Goal: Navigation & Orientation: Understand site structure

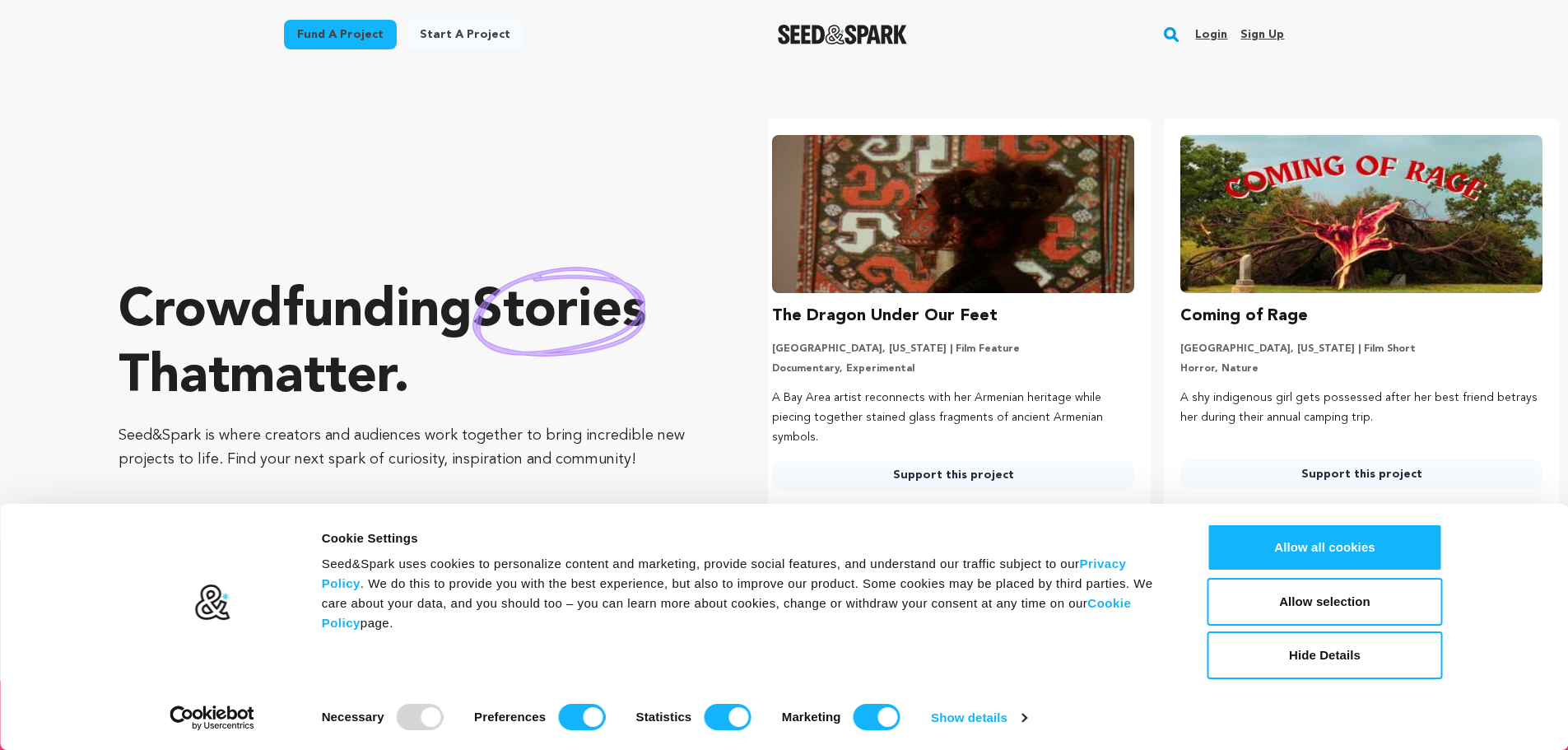
scroll to position [0, 422]
click at [1253, 544] on button "Allow all cookies" at bounding box center [1325, 547] width 236 height 48
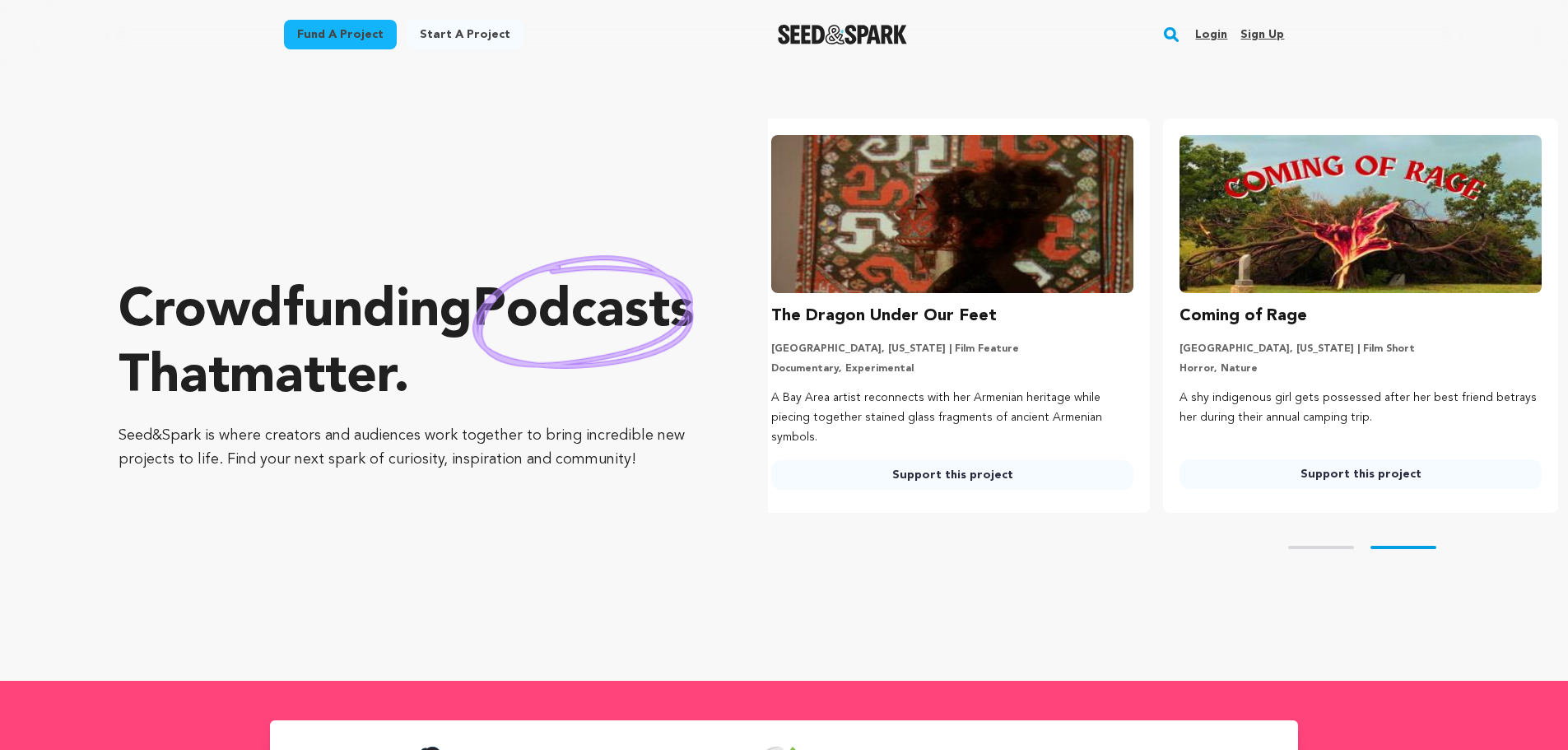
click at [1225, 32] on link "Login" at bounding box center [1211, 34] width 32 height 27
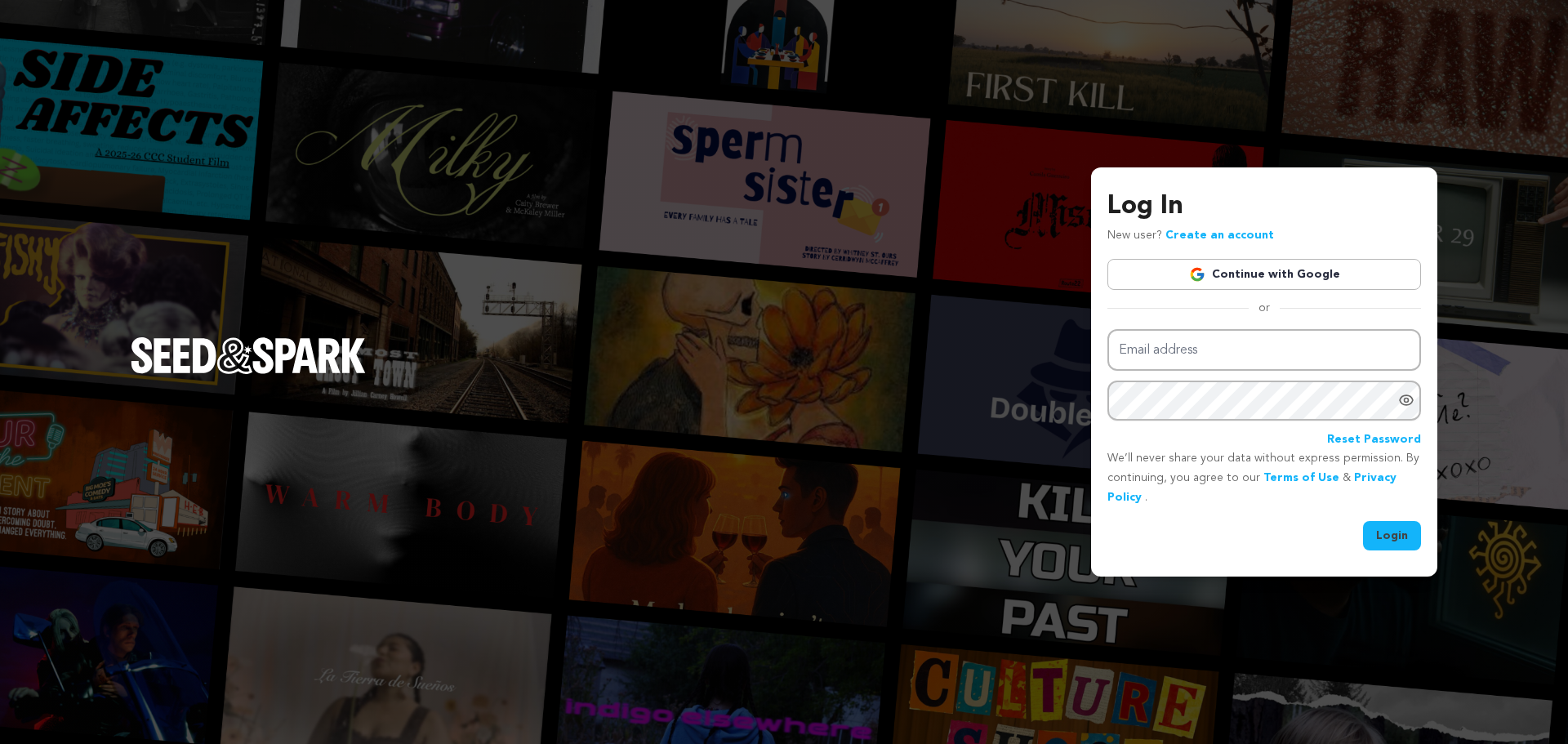
click at [1266, 273] on link "Continue with Google" at bounding box center [1263, 275] width 314 height 31
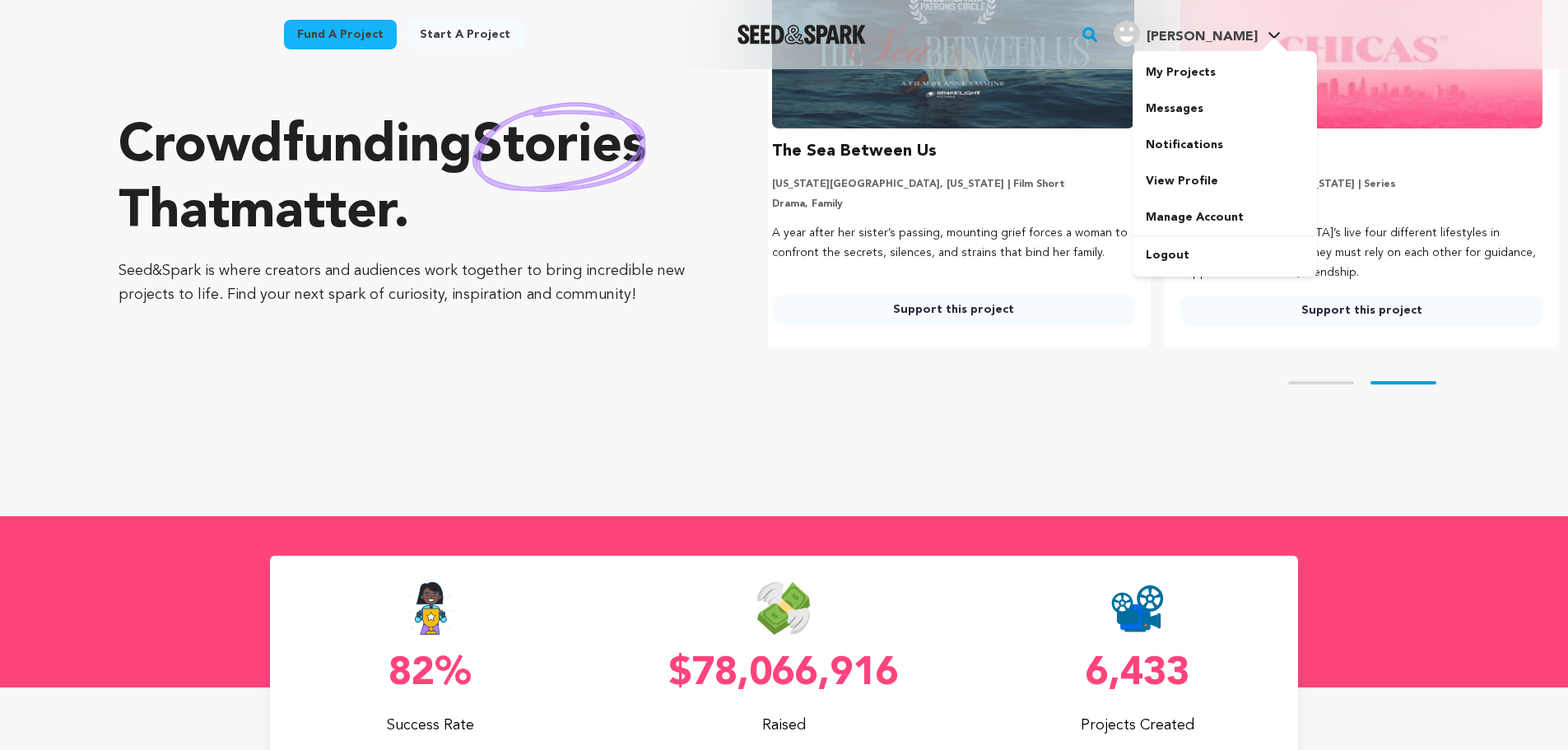
scroll to position [0, 422]
click at [1173, 58] on link "My Projects" at bounding box center [1224, 72] width 184 height 37
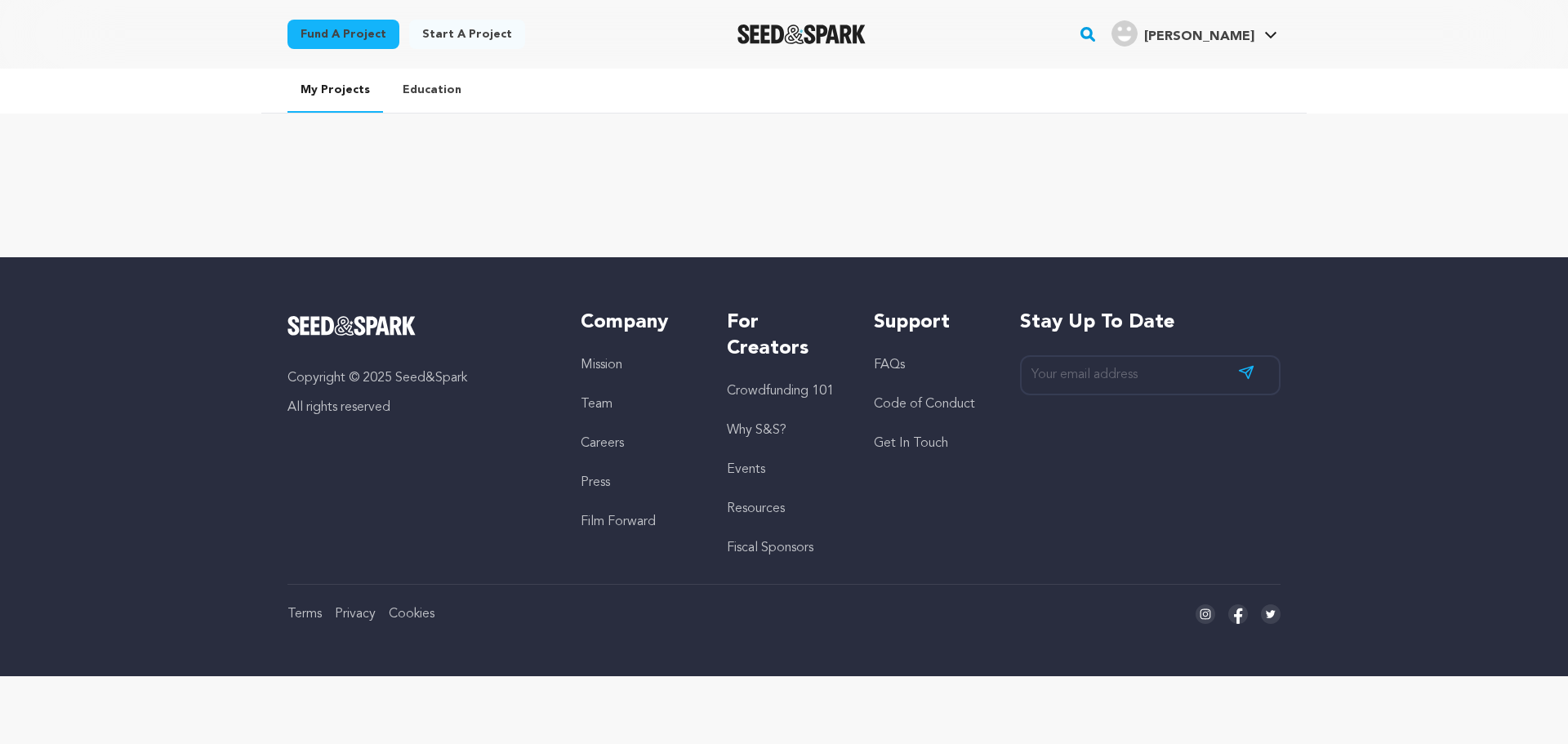
click at [798, 387] on link "Crowdfunding 101" at bounding box center [780, 391] width 107 height 13
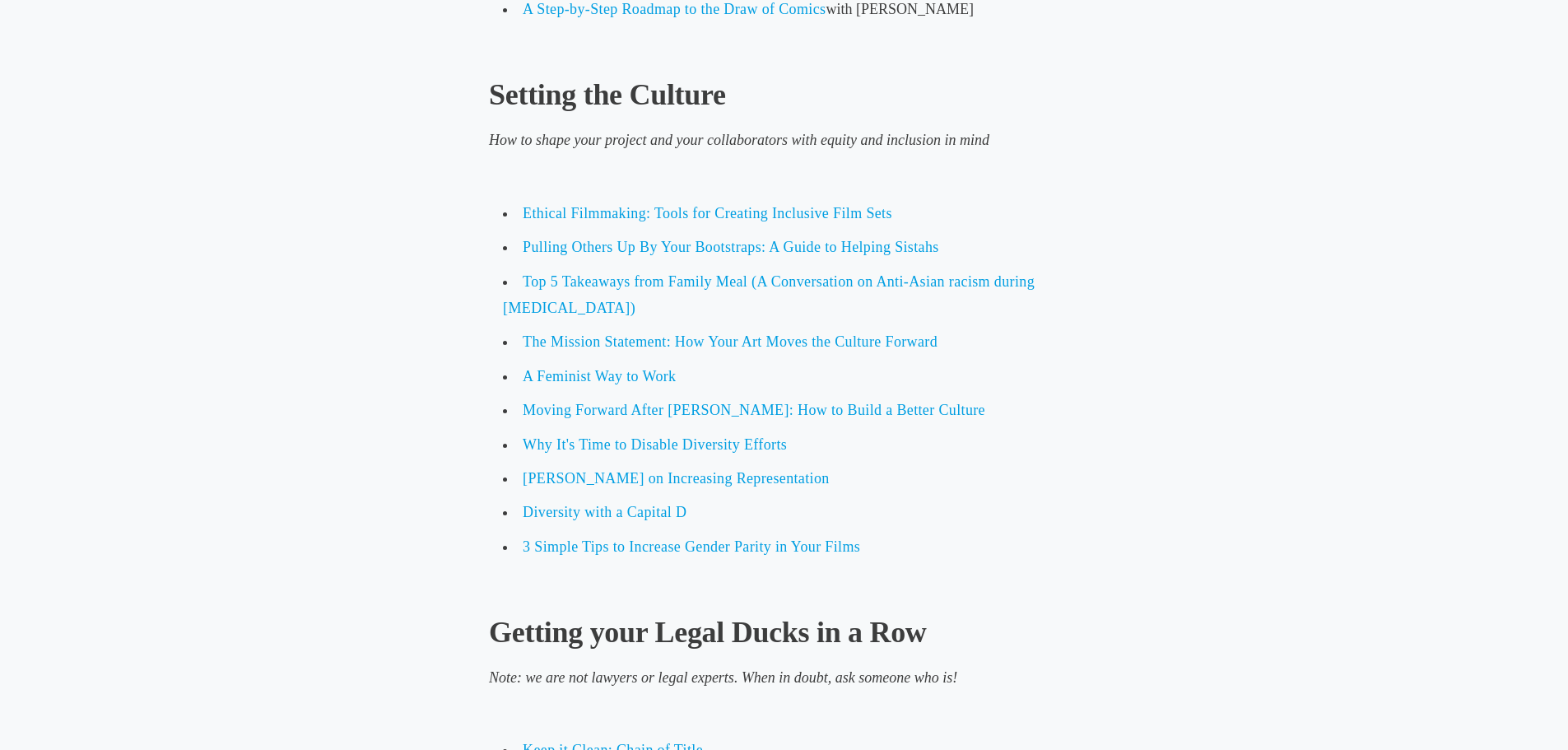
scroll to position [1893, 0]
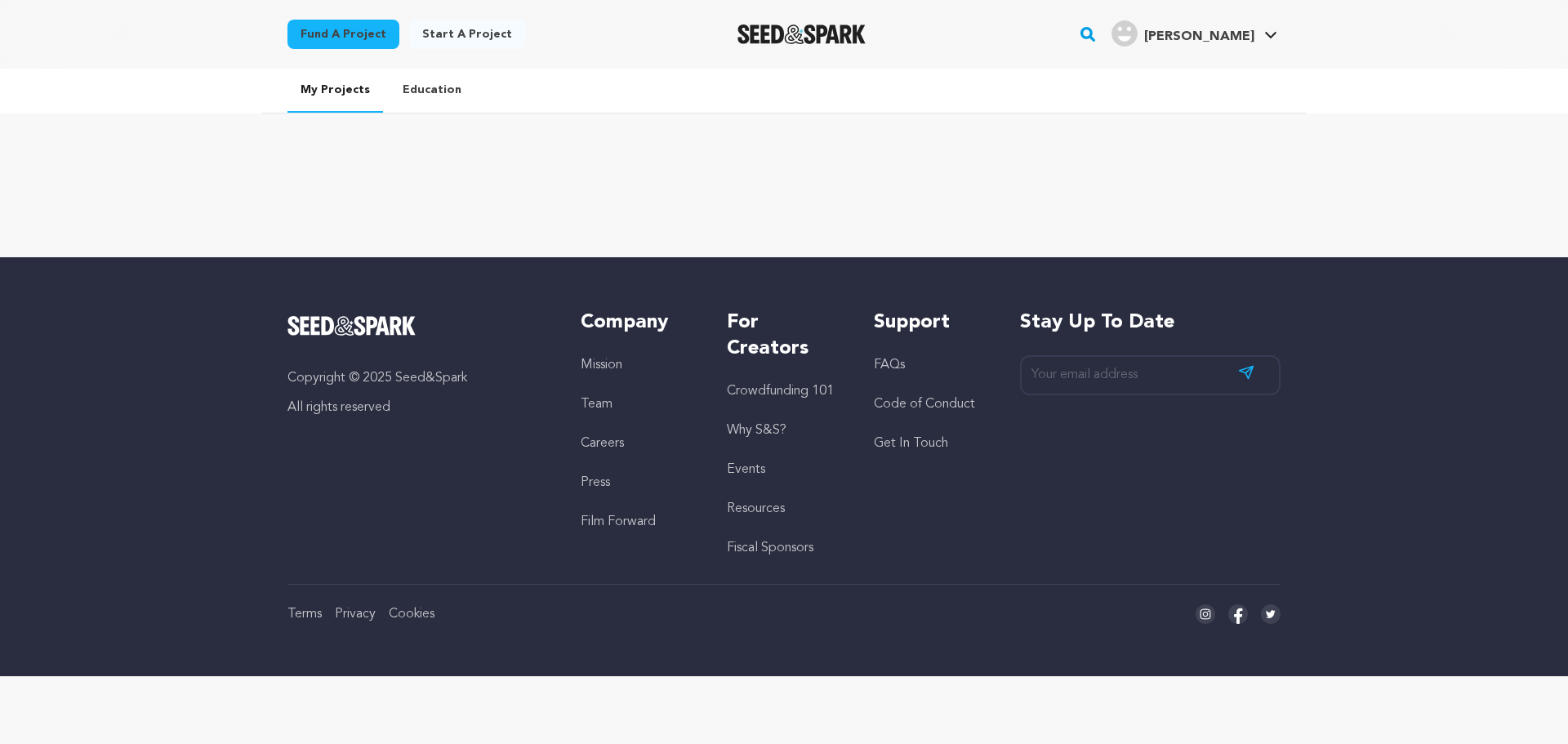
click at [761, 425] on link "Why S&S?" at bounding box center [757, 430] width 60 height 13
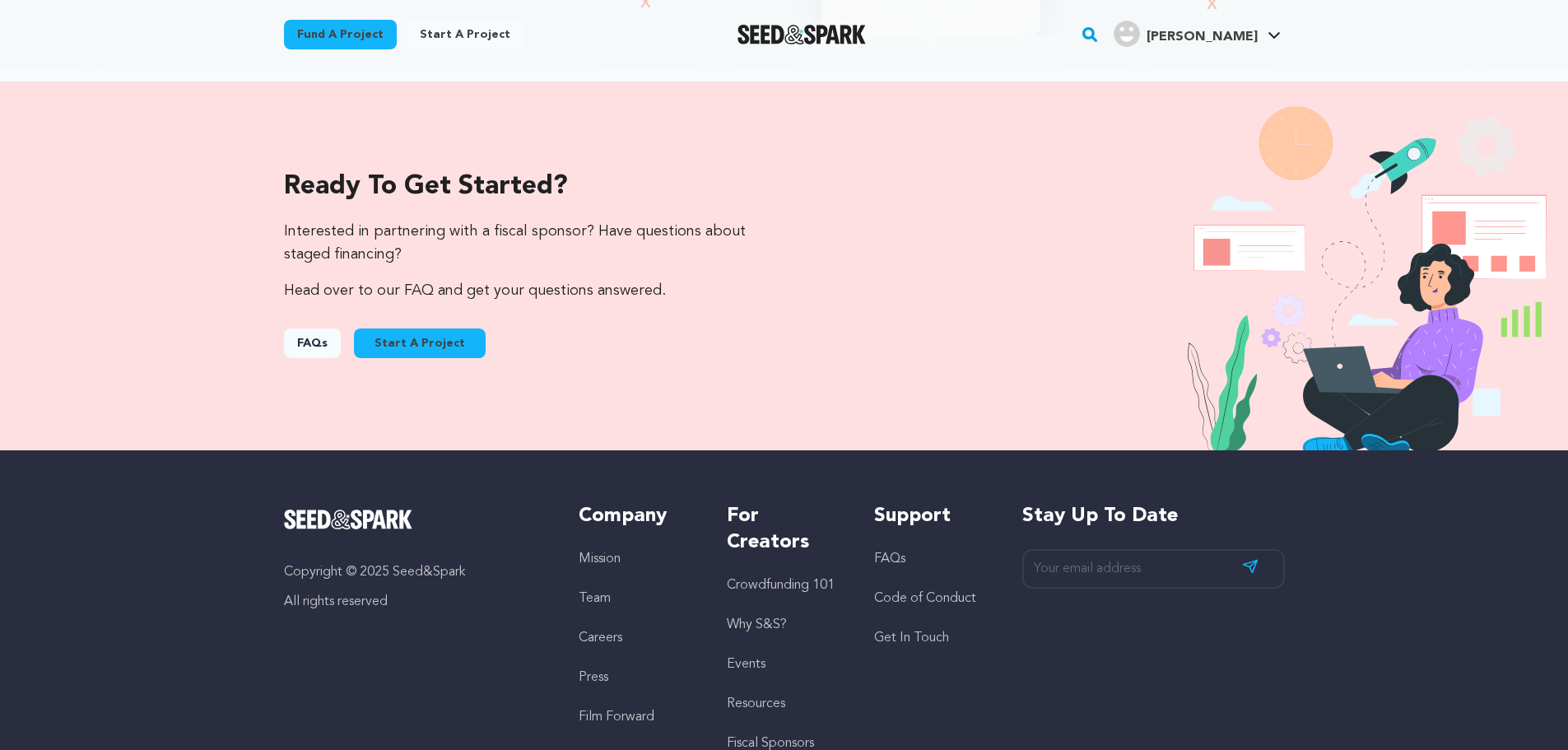
scroll to position [1752, 0]
